Goal: Task Accomplishment & Management: Manage account settings

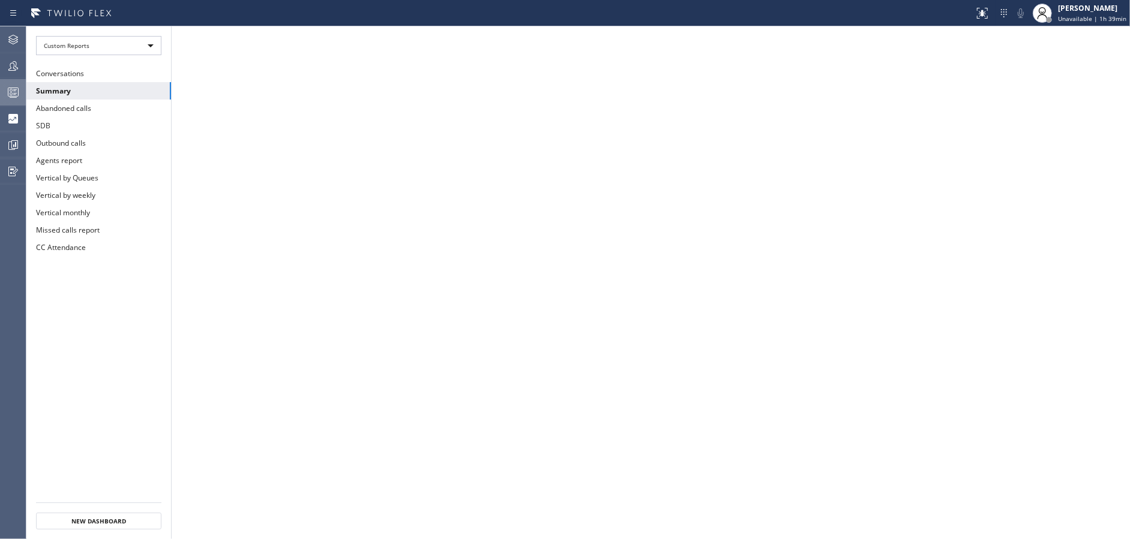
click at [0, 87] on div at bounding box center [13, 92] width 26 height 14
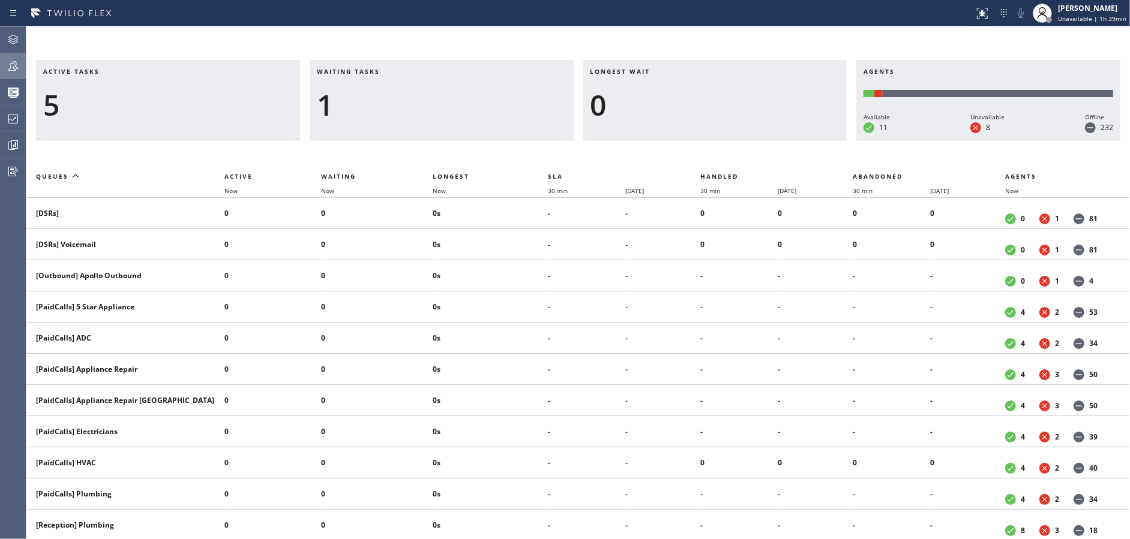
click at [0, 67] on div at bounding box center [13, 66] width 26 height 14
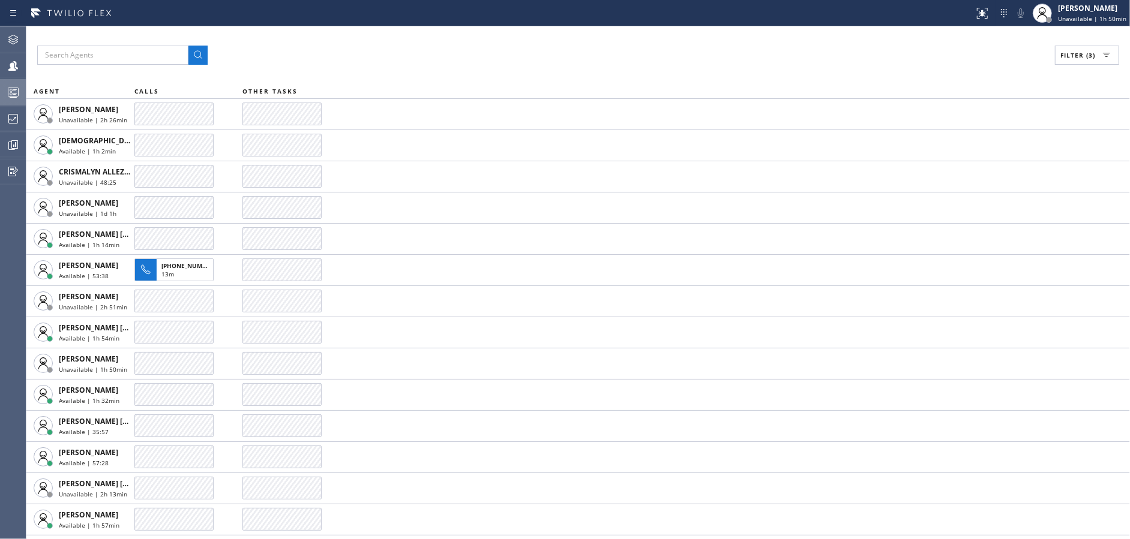
click at [0, 93] on div at bounding box center [13, 92] width 26 height 14
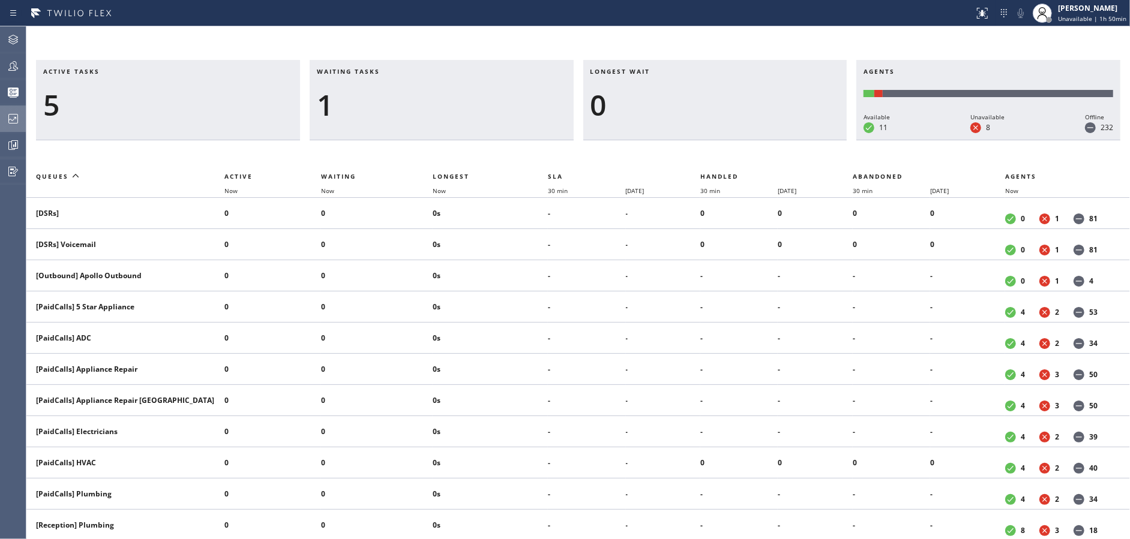
click at [0, 122] on div at bounding box center [13, 119] width 26 height 14
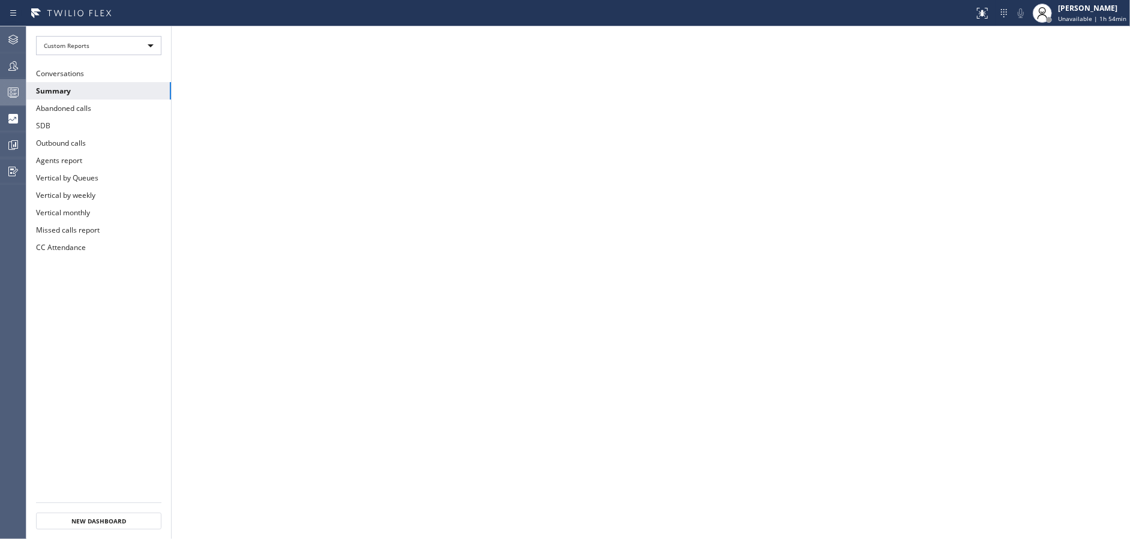
click at [4, 86] on div at bounding box center [13, 92] width 26 height 14
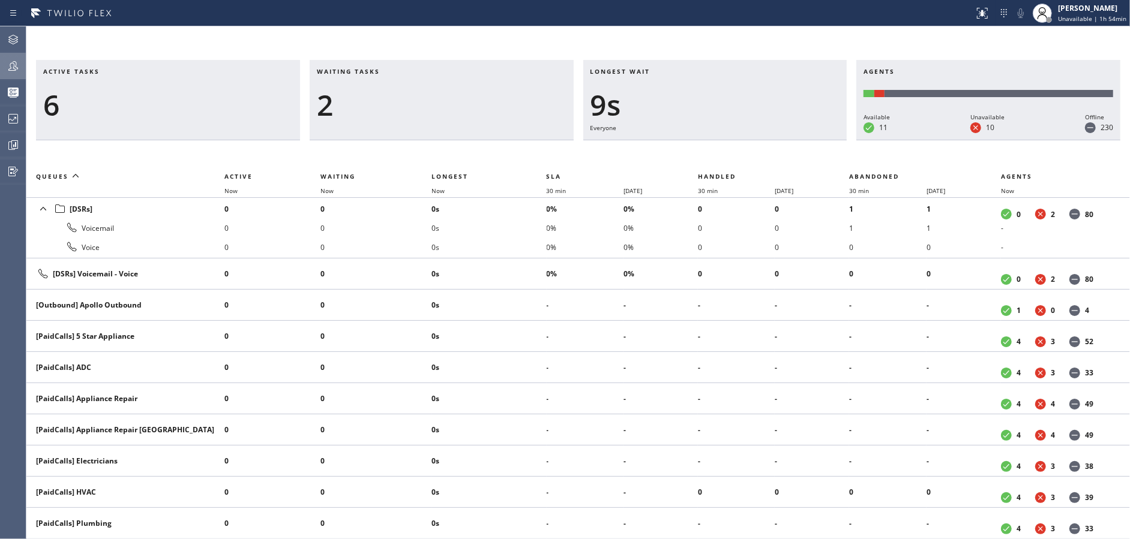
click at [0, 71] on div at bounding box center [13, 66] width 26 height 14
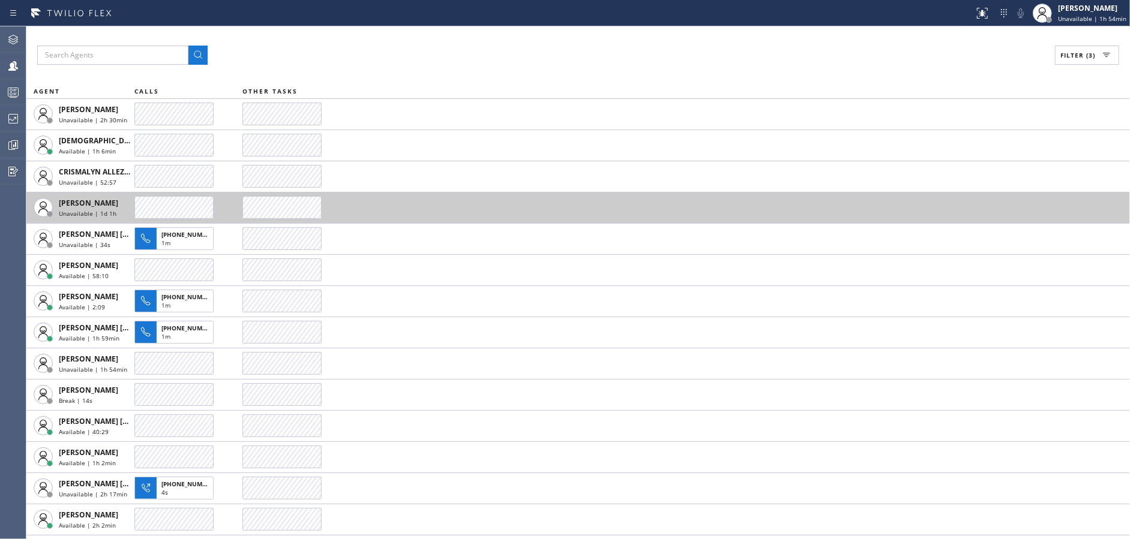
click at [482, 218] on td at bounding box center [685, 207] width 887 height 31
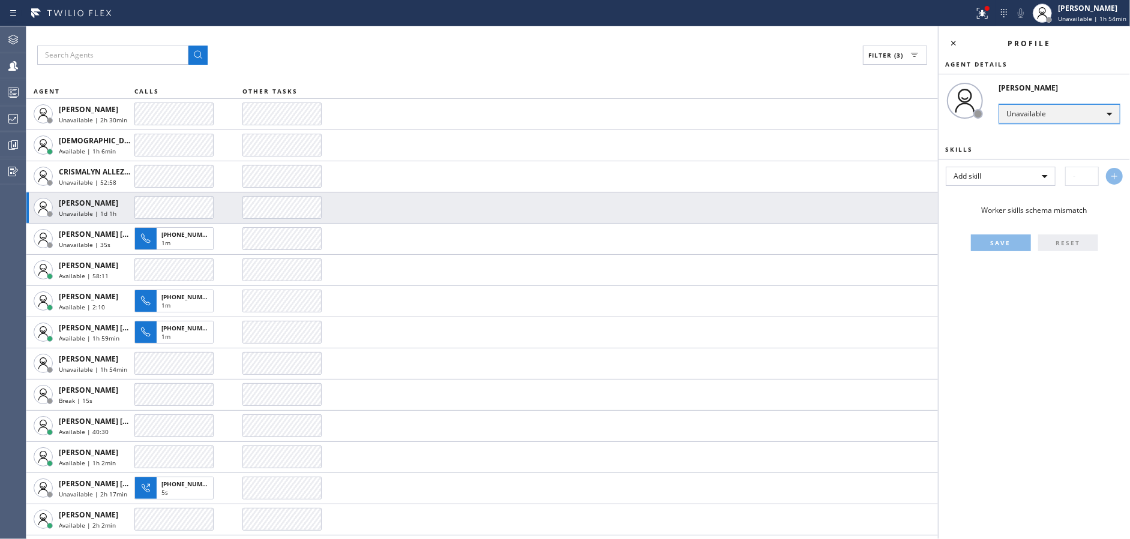
click at [1039, 115] on div "Unavailable" at bounding box center [1059, 113] width 122 height 19
click at [1036, 136] on li "Offline" at bounding box center [1058, 130] width 119 height 14
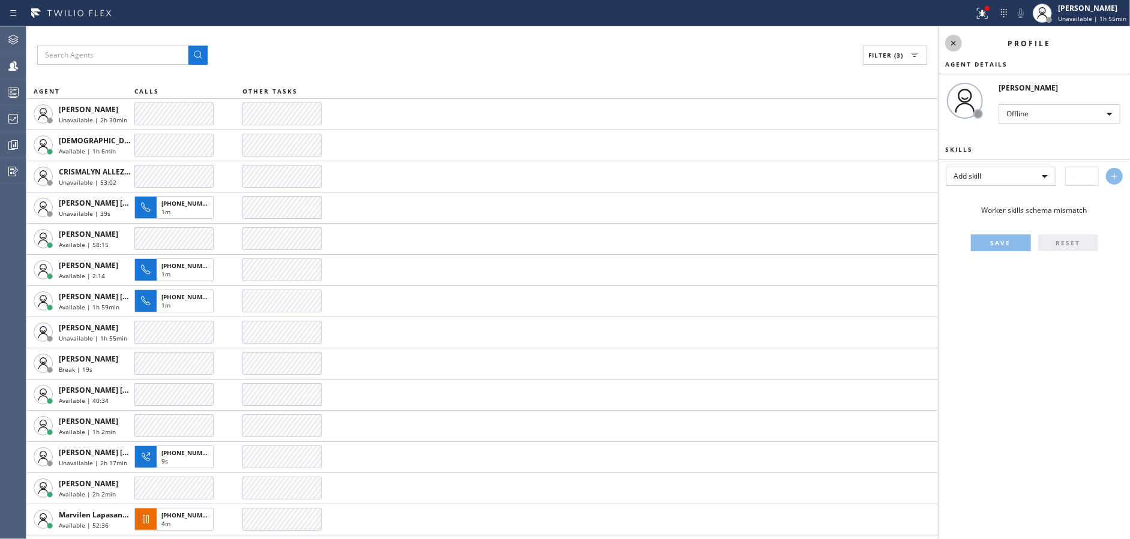
click at [950, 40] on icon at bounding box center [953, 43] width 14 height 14
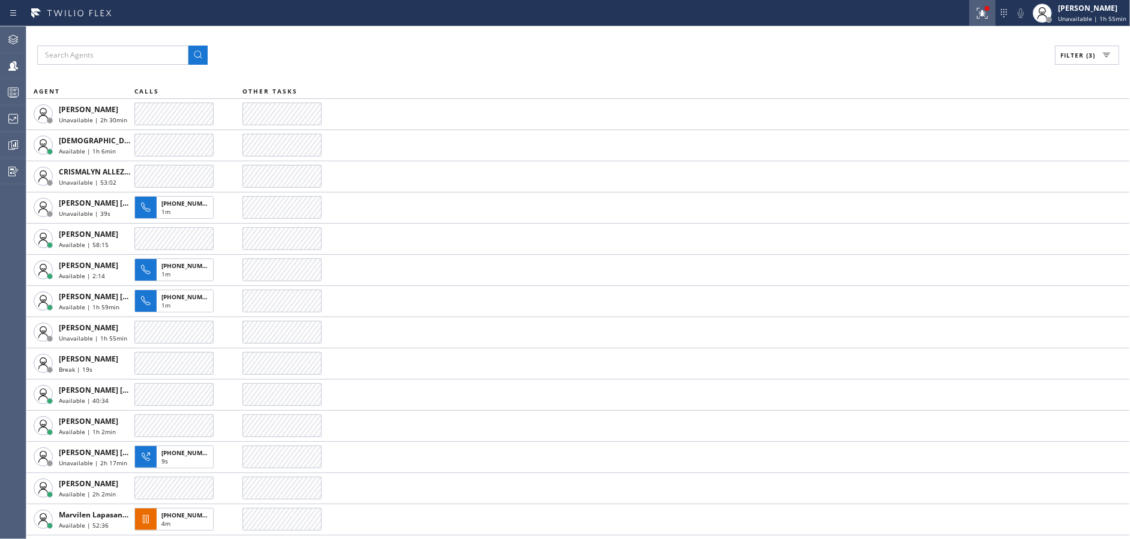
click at [981, 14] on icon at bounding box center [982, 13] width 14 height 14
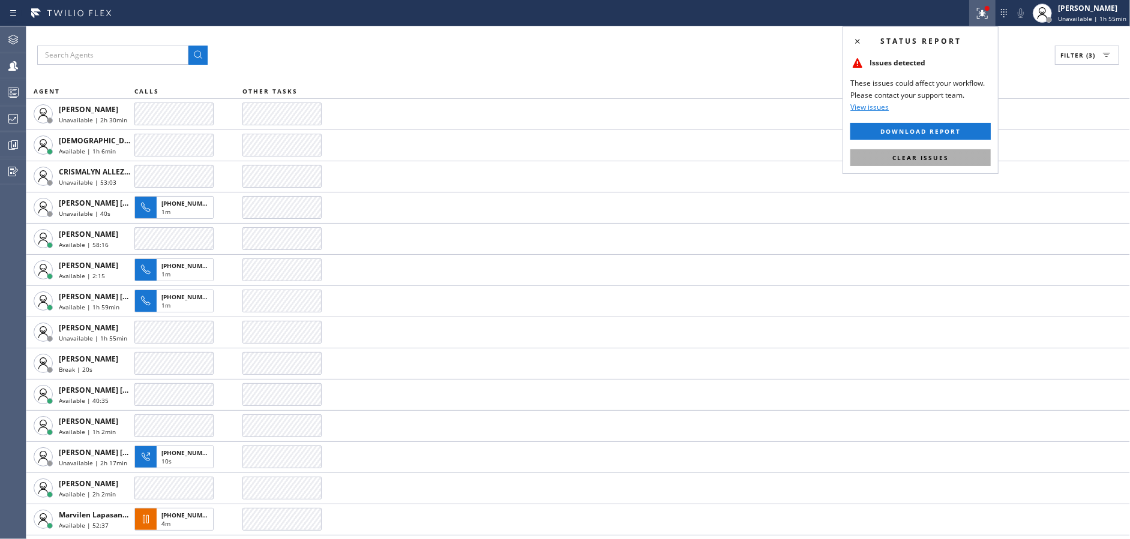
click at [937, 152] on button "Clear issues" at bounding box center [920, 157] width 140 height 17
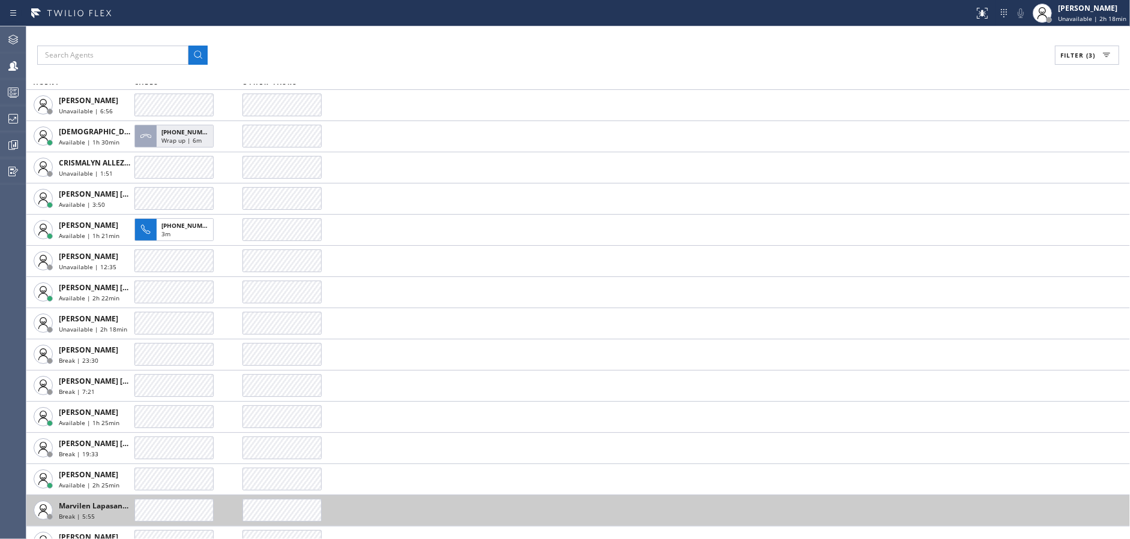
scroll to position [2, 0]
